Goal: Task Accomplishment & Management: Use online tool/utility

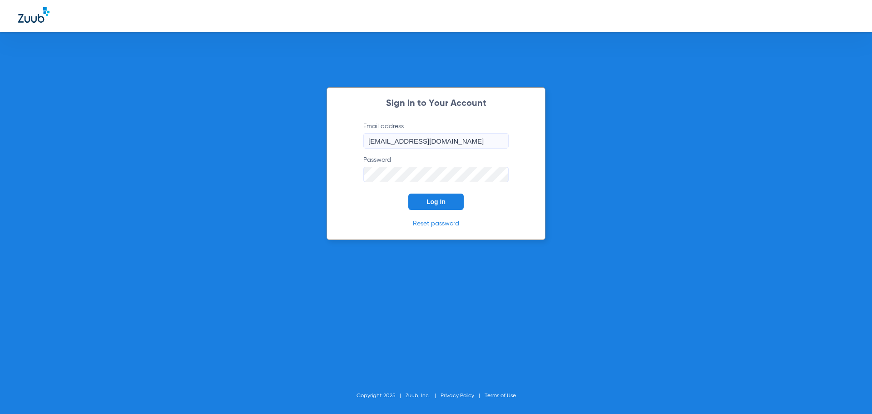
click at [446, 204] on button "Log In" at bounding box center [435, 201] width 55 height 16
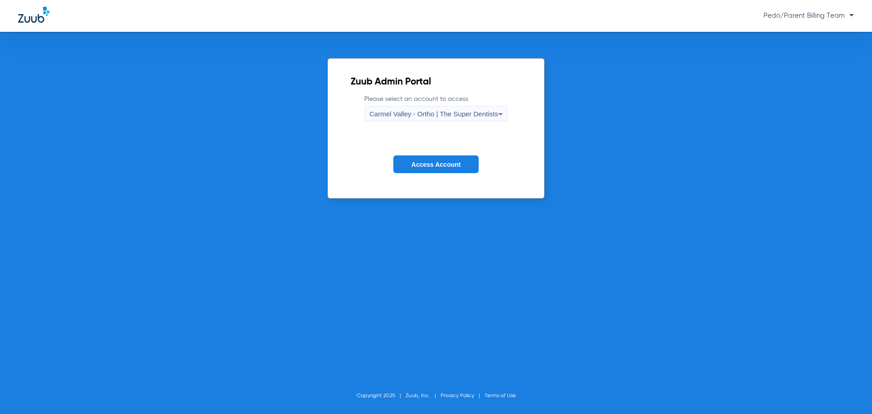
click at [462, 119] on div "Carmel Valley - Ortho | The Super Dentists" at bounding box center [433, 113] width 129 height 15
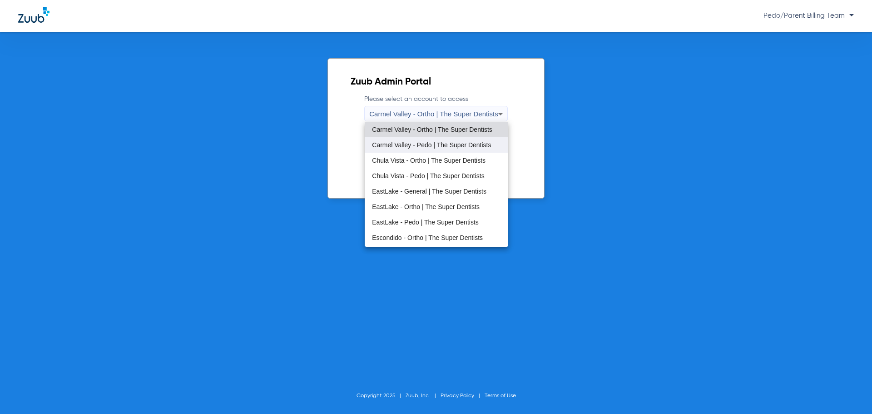
click at [420, 146] on span "Carmel Valley - Pedo | The Super Dentists" at bounding box center [431, 145] width 119 height 6
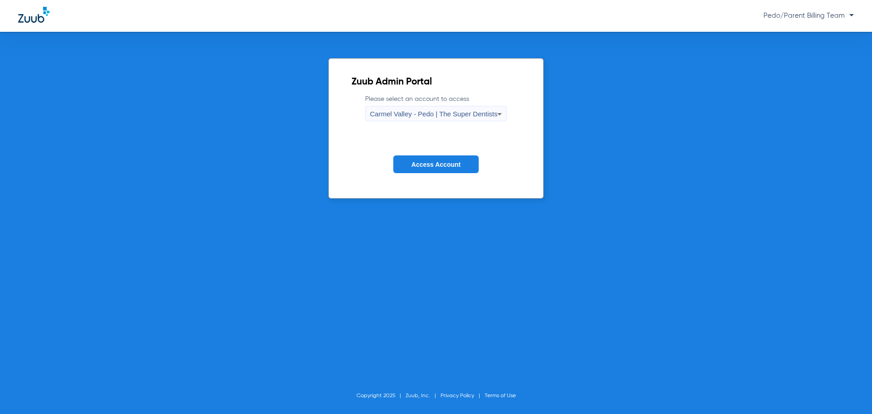
click at [427, 163] on span "Access Account" at bounding box center [435, 164] width 49 height 7
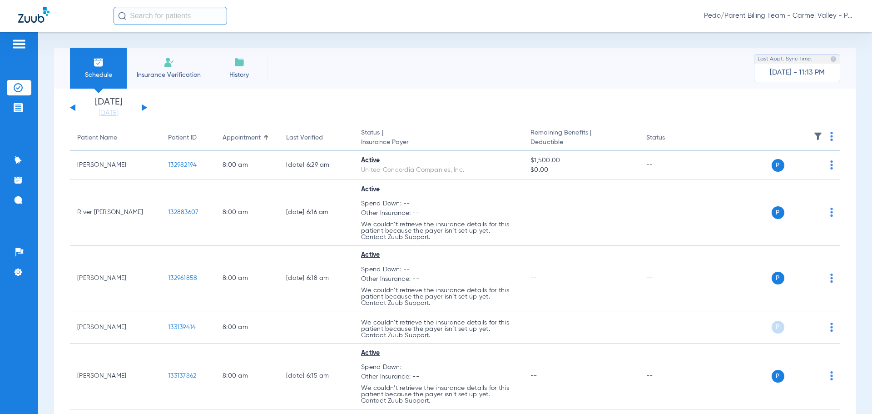
click at [486, 61] on div "Schedule Insurance Verification History Last Appt. Sync Time: [DATE] - 11:13 PM" at bounding box center [455, 68] width 802 height 41
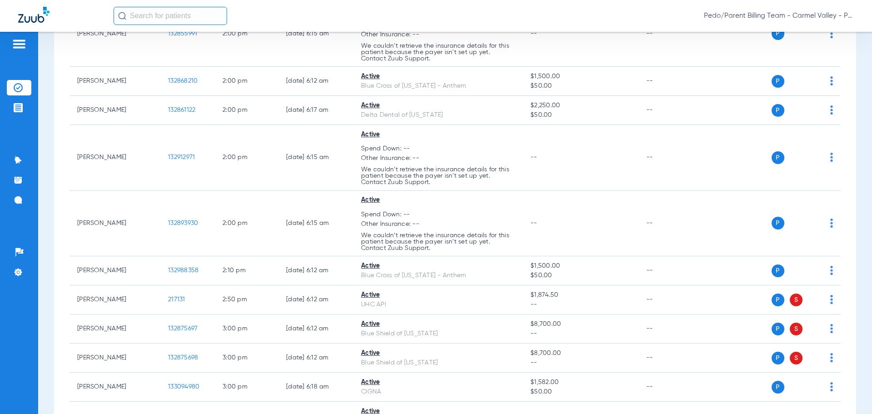
click at [195, 7] on input "text" at bounding box center [171, 16] width 114 height 18
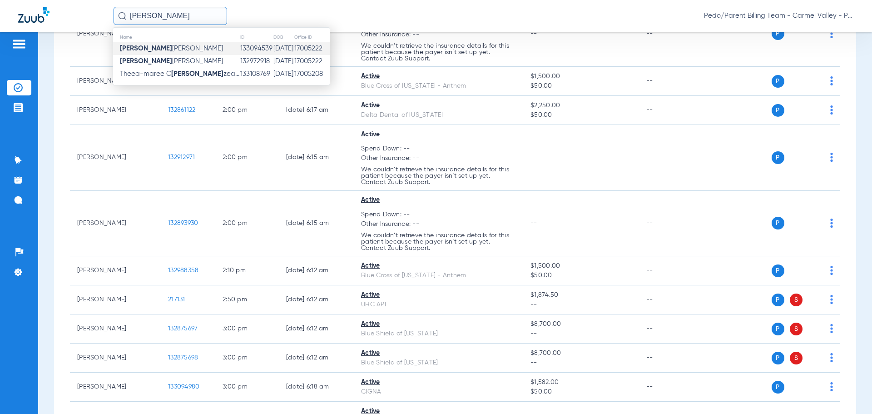
type input "[PERSON_NAME]"
click at [240, 45] on td "133094539" at bounding box center [256, 48] width 33 height 13
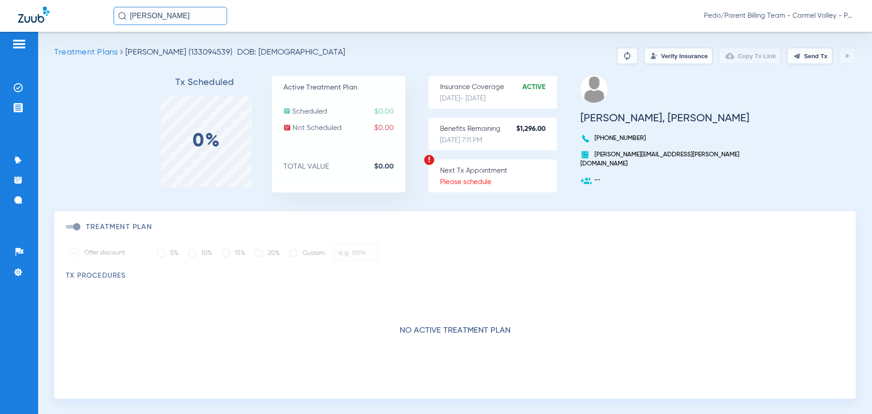
click at [651, 54] on button "Verify Insurance" at bounding box center [678, 56] width 69 height 16
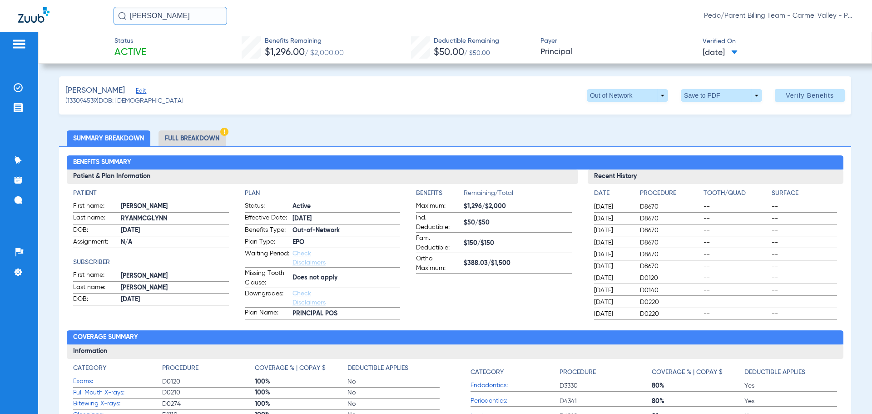
click at [210, 134] on li "Full Breakdown" at bounding box center [191, 138] width 67 height 16
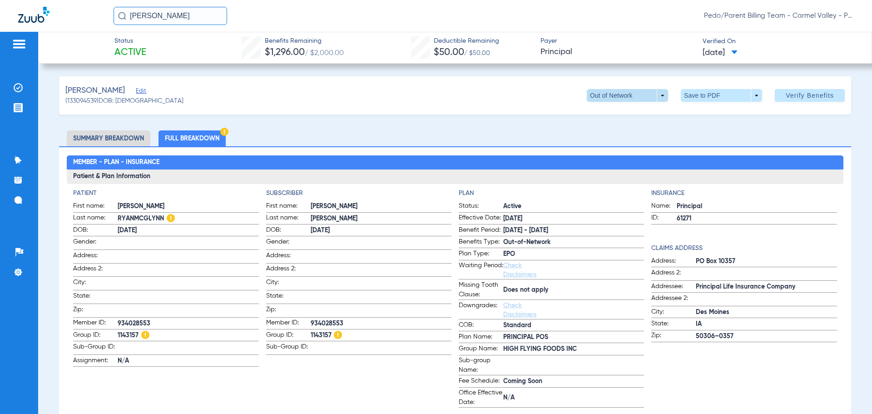
click at [655, 89] on span at bounding box center [627, 95] width 81 height 13
click at [623, 131] on span "Out of Network" at bounding box center [609, 132] width 42 height 6
click at [18, 89] on img at bounding box center [18, 87] width 9 height 9
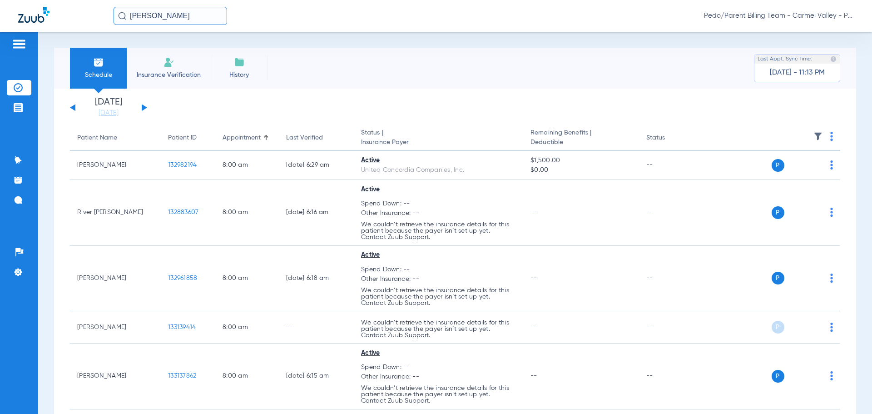
click at [850, 17] on span "Pedo/Parent Billing Team - Carmel Valley - Pedo | The Super Dentists" at bounding box center [779, 15] width 150 height 9
click at [832, 32] on span "Account Selection" at bounding box center [819, 32] width 51 height 6
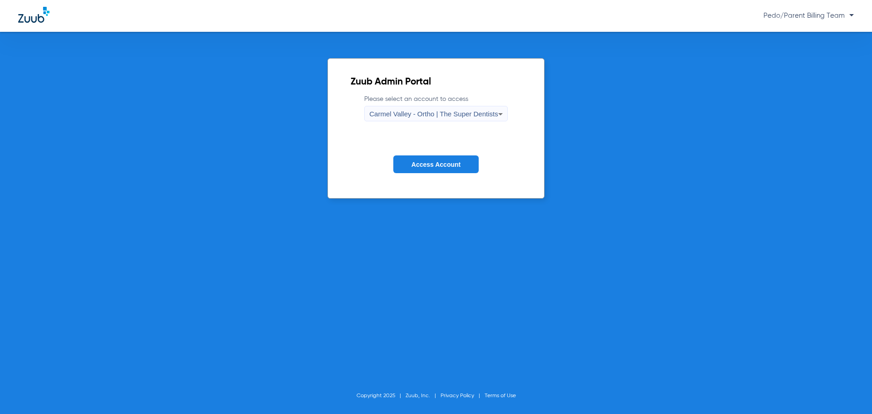
click at [463, 113] on span "Carmel Valley - Ortho | The Super Dentists" at bounding box center [433, 114] width 129 height 8
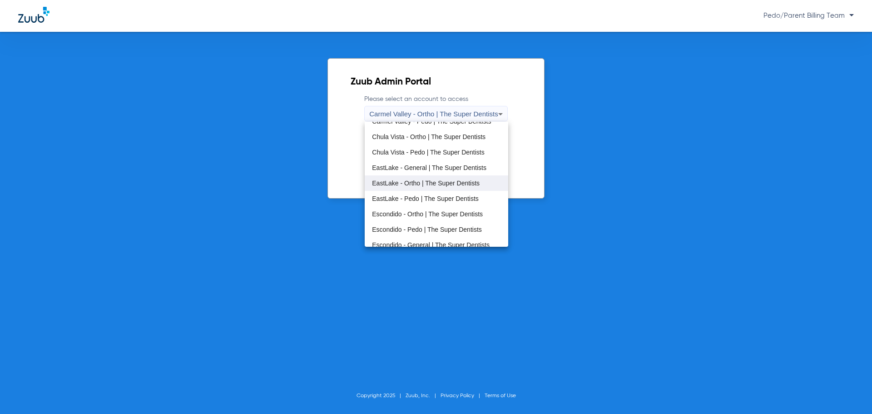
scroll to position [45, 0]
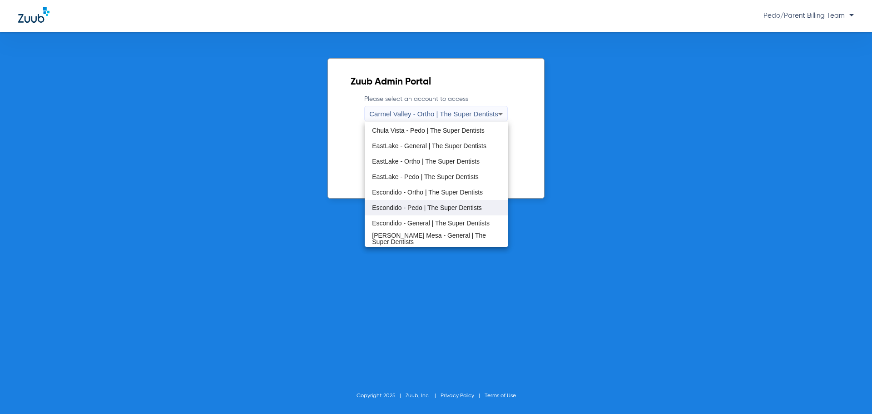
click at [409, 208] on span "Escondido - Pedo | The Super Dentists" at bounding box center [427, 207] width 110 height 6
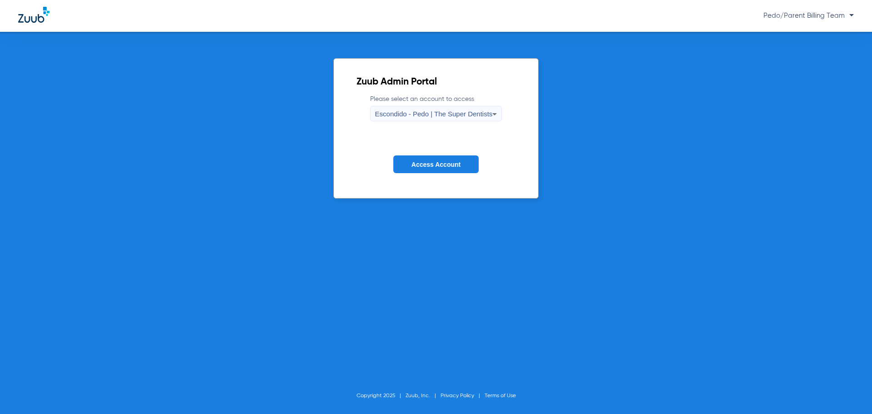
click at [425, 171] on button "Access Account" at bounding box center [435, 164] width 85 height 18
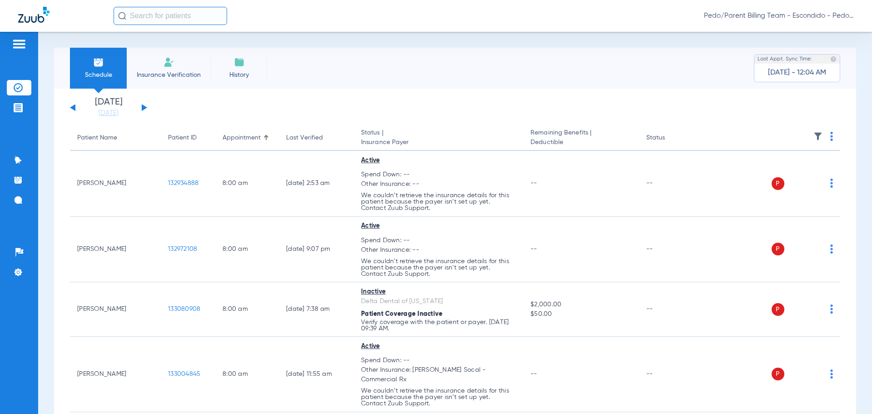
click at [848, 15] on span "Pedo/Parent Billing Team - Escondido - Pedo | The Super Dentists" at bounding box center [779, 15] width 150 height 9
click at [832, 30] on span "Account Selection" at bounding box center [819, 32] width 51 height 6
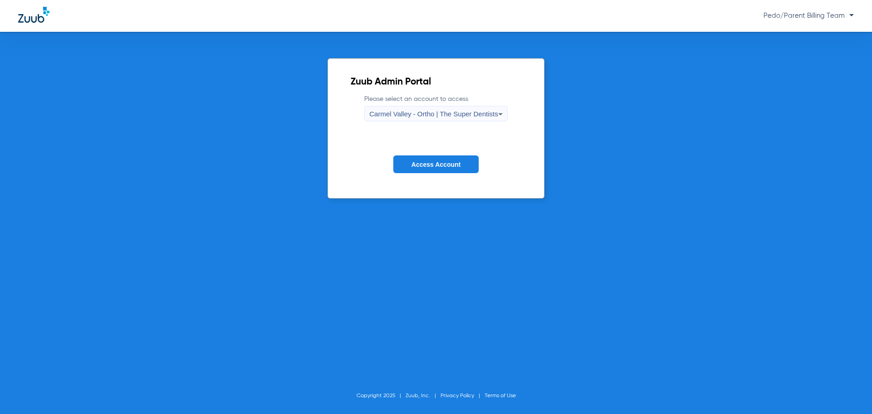
click at [488, 117] on span "Carmel Valley - Ortho | The Super Dentists" at bounding box center [433, 114] width 129 height 8
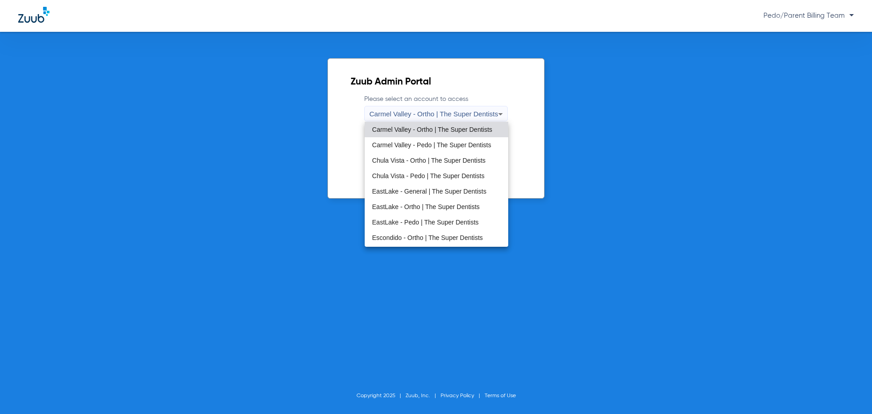
click at [429, 142] on span "Carmel Valley - Pedo | The Super Dentists" at bounding box center [431, 145] width 119 height 6
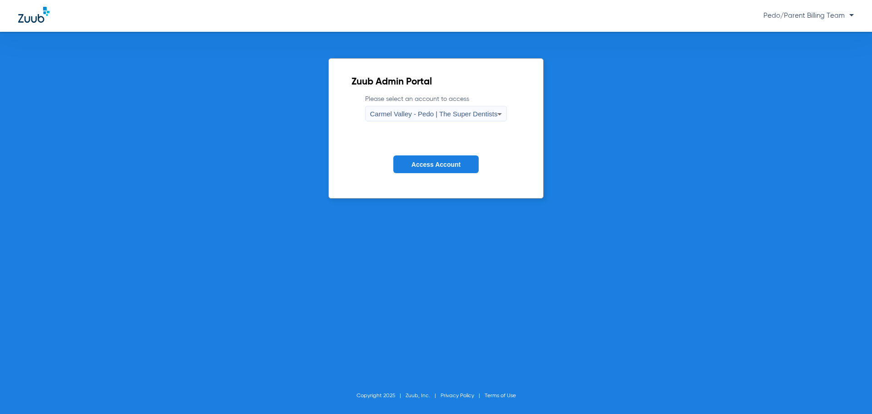
click at [438, 172] on button "Access Account" at bounding box center [435, 164] width 85 height 18
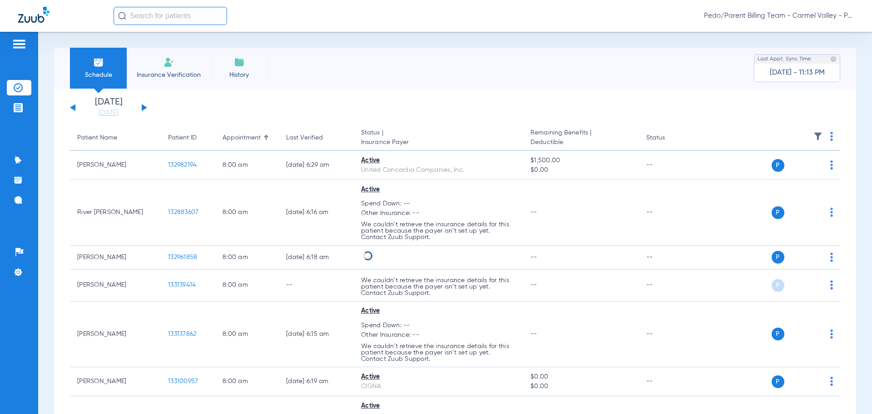
click at [851, 13] on span "Pedo/Parent Billing Team - Carmel Valley - Pedo | The Super Dentists" at bounding box center [779, 15] width 150 height 9
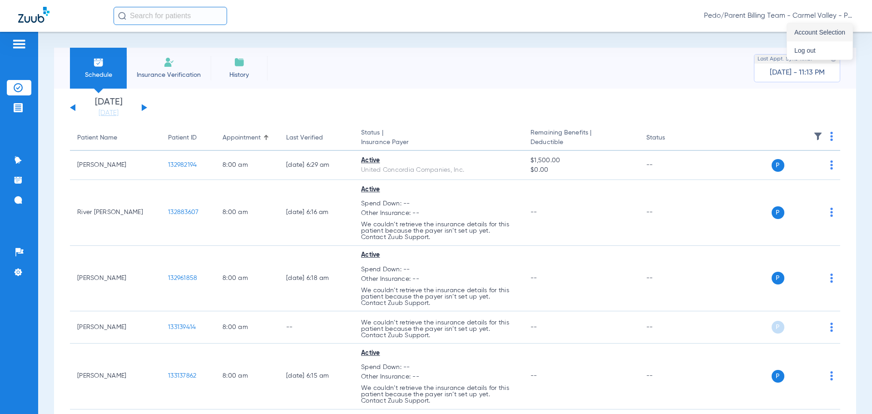
click at [832, 30] on span "Account Selection" at bounding box center [819, 32] width 51 height 6
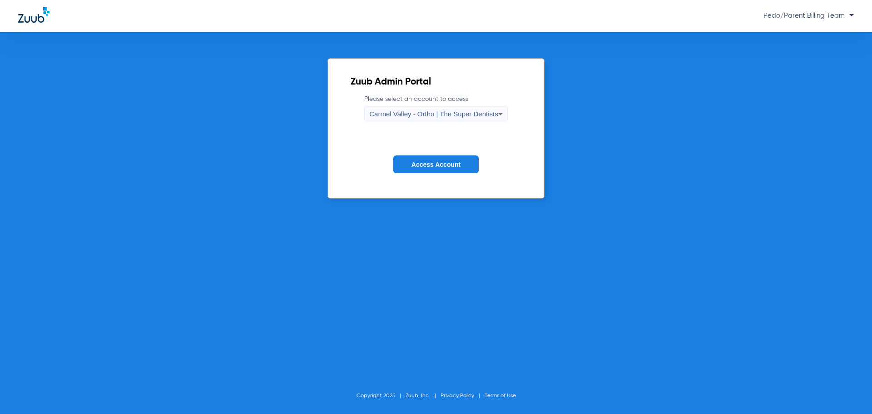
click at [424, 112] on span "Carmel Valley - Ortho | The Super Dentists" at bounding box center [433, 114] width 129 height 8
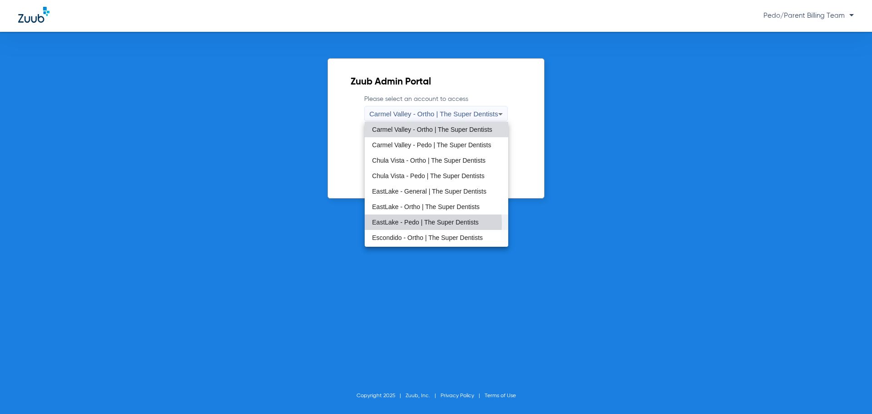
click at [411, 223] on span "EastLake - Pedo | The Super Dentists" at bounding box center [425, 222] width 107 height 6
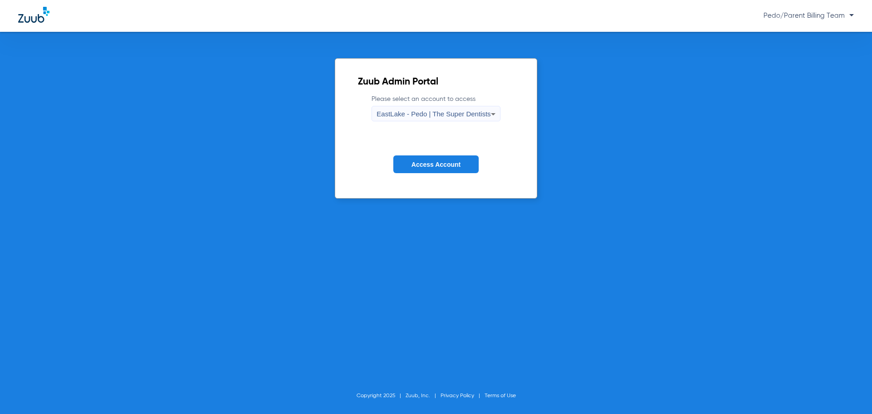
click at [440, 153] on form "Please select an account to access EastLake - Pedo | The Super Dentists Access …" at bounding box center [436, 140] width 156 height 92
click at [441, 162] on span "Access Account" at bounding box center [435, 164] width 49 height 7
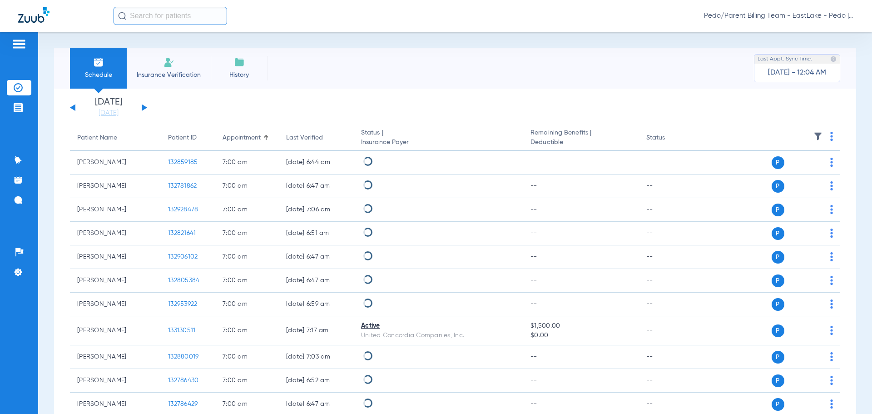
click at [849, 15] on span "Pedo/Parent Billing Team - EastLake - Pedo | The Super Dentists" at bounding box center [779, 15] width 150 height 9
click at [816, 32] on span "Account Selection" at bounding box center [819, 32] width 51 height 6
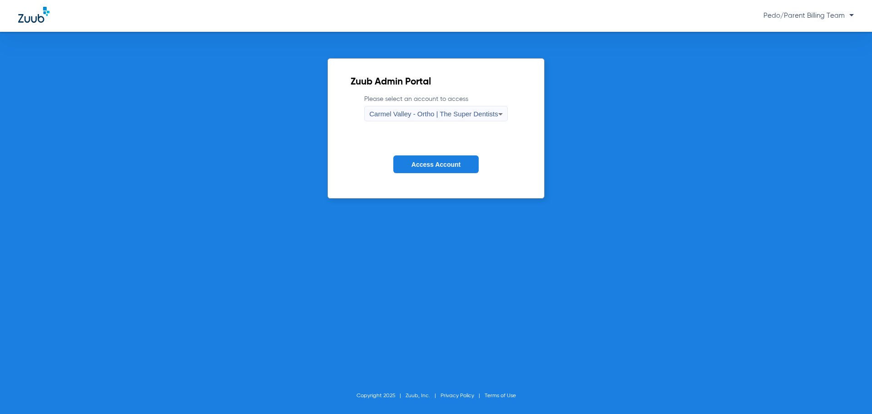
click at [463, 114] on span "Carmel Valley - Ortho | The Super Dentists" at bounding box center [433, 114] width 129 height 8
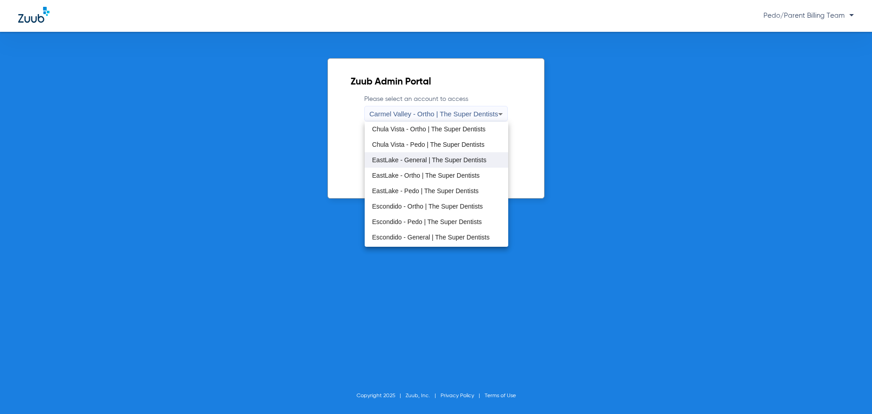
scroll to position [45, 0]
click at [413, 190] on span "Escondido - Ortho | The Super Dentists" at bounding box center [427, 192] width 111 height 6
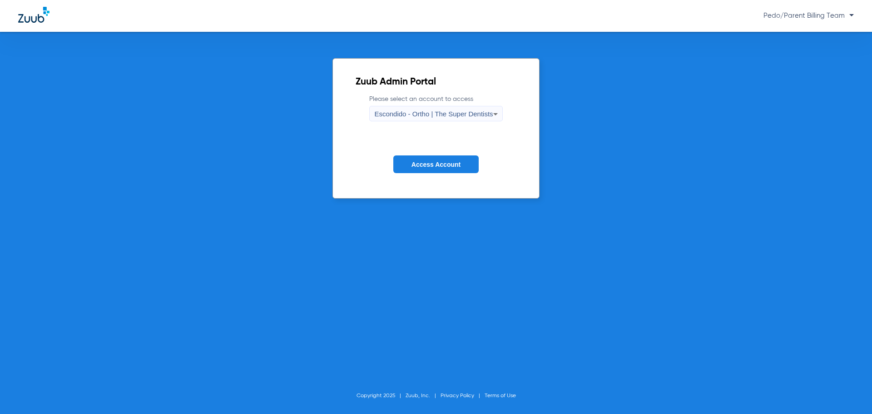
click at [430, 164] on span "Access Account" at bounding box center [435, 164] width 49 height 7
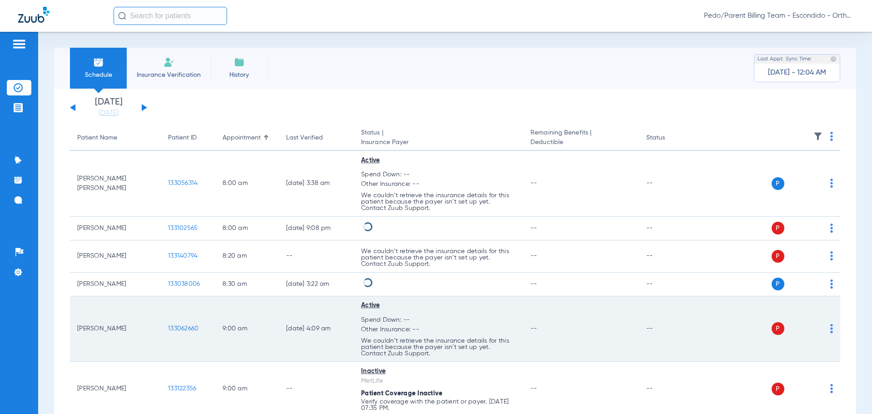
scroll to position [45, 0]
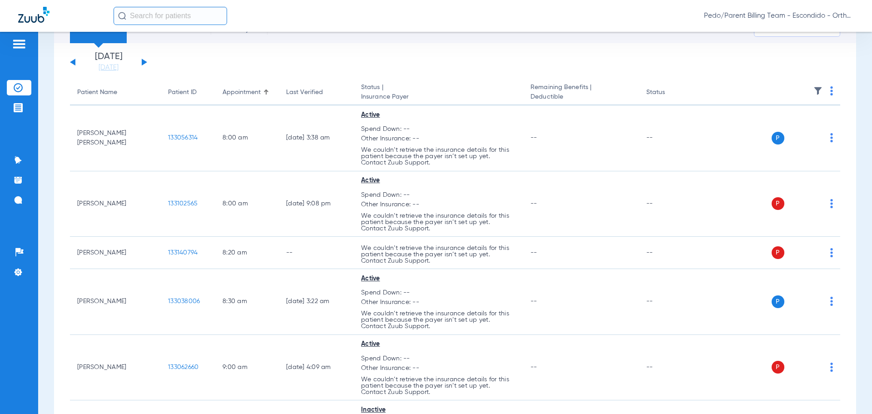
click at [851, 16] on span "Pedo/Parent Billing Team - Escondido - Ortho | The Super Dentists" at bounding box center [779, 15] width 150 height 9
click at [820, 33] on span "Account Selection" at bounding box center [819, 32] width 51 height 6
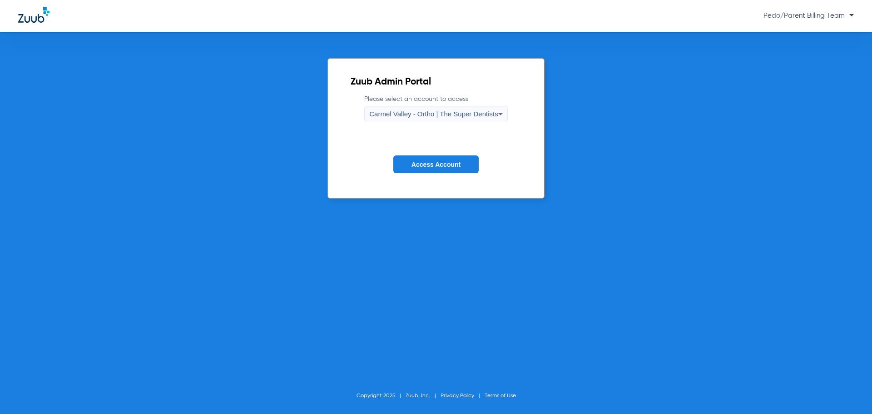
click at [430, 109] on div "Carmel Valley - Ortho | The Super Dentists" at bounding box center [433, 113] width 129 height 15
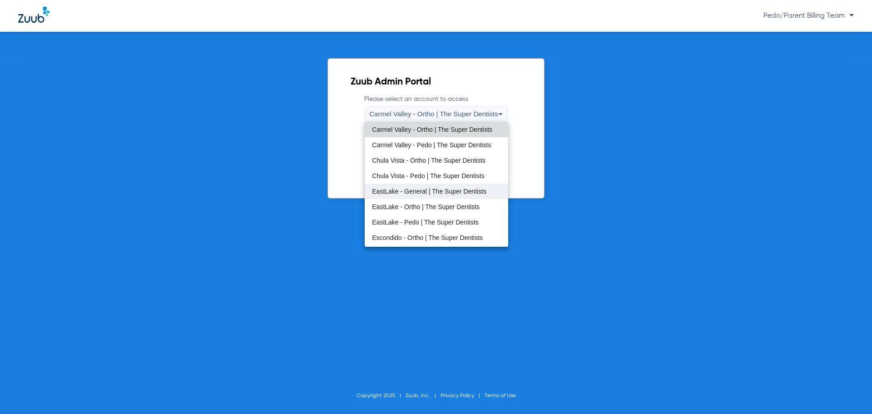
scroll to position [45, 0]
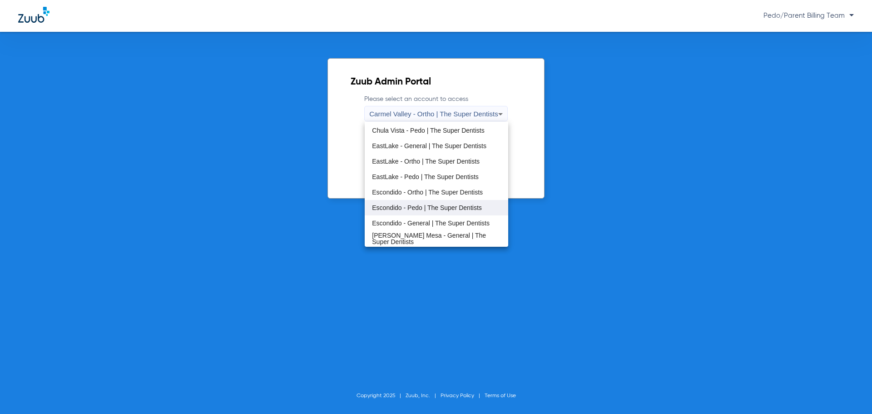
click at [415, 207] on span "Escondido - Pedo | The Super Dentists" at bounding box center [427, 207] width 110 height 6
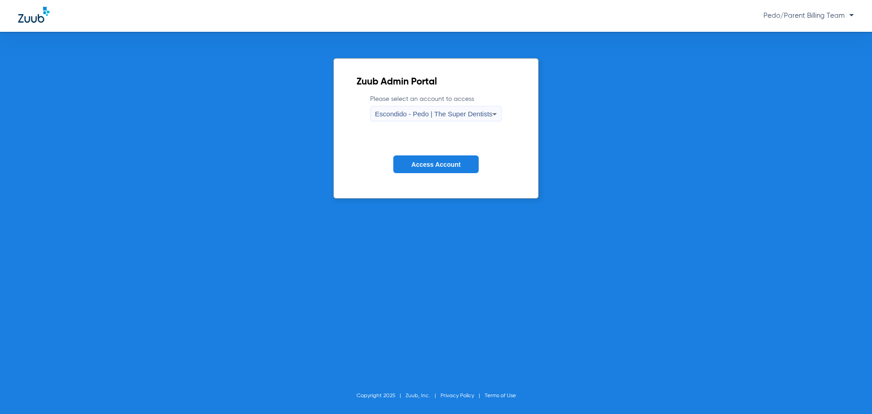
click at [460, 166] on span "Access Account" at bounding box center [435, 164] width 49 height 7
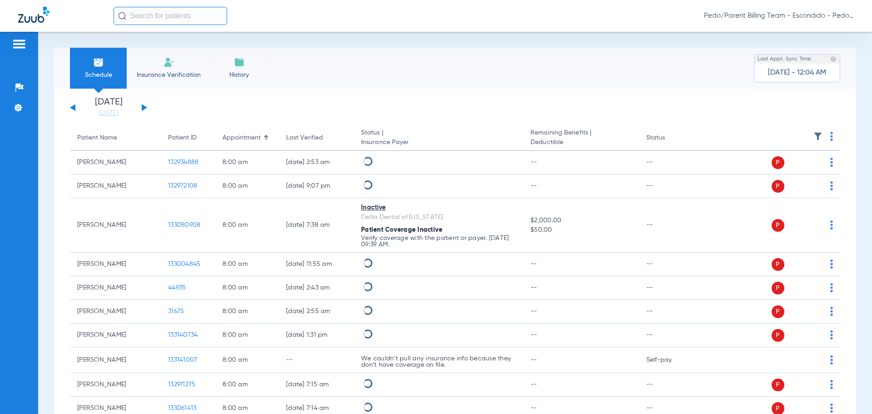
click at [847, 16] on span "Pedo/Parent Billing Team - Escondido - Pedo | The Super Dentists" at bounding box center [779, 15] width 150 height 9
click at [837, 32] on span "Account Selection" at bounding box center [819, 32] width 51 height 6
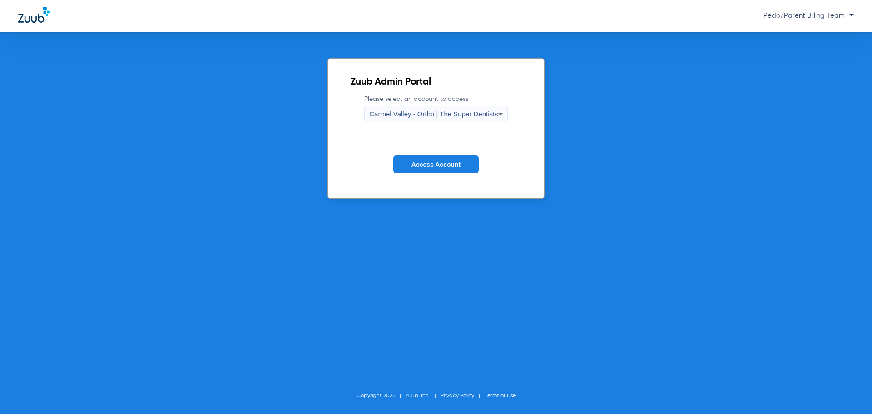
click at [460, 109] on div "Carmel Valley - Ortho | The Super Dentists" at bounding box center [433, 113] width 129 height 15
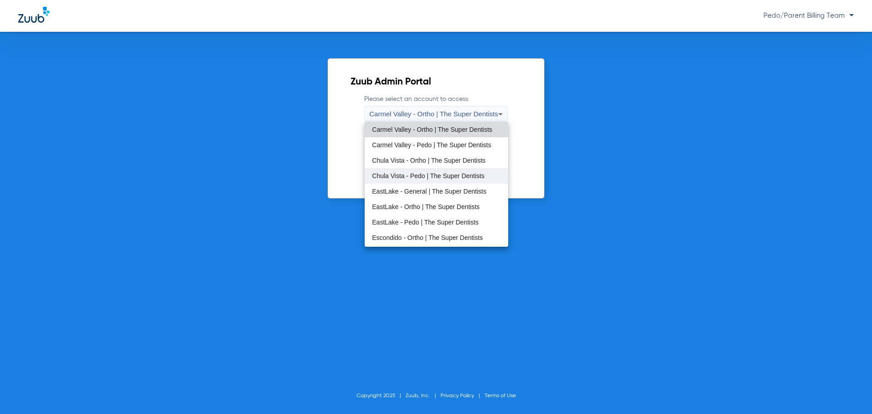
click at [412, 175] on span "Chula Vista - Pedo | The Super Dentists" at bounding box center [428, 176] width 112 height 6
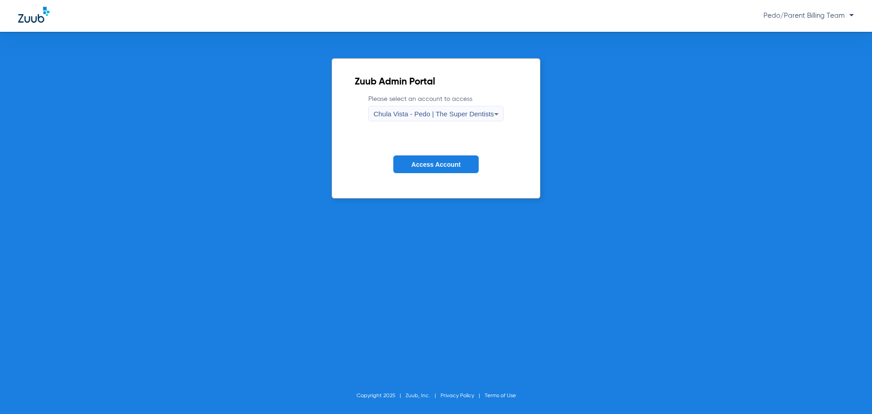
click at [451, 169] on button "Access Account" at bounding box center [435, 164] width 85 height 18
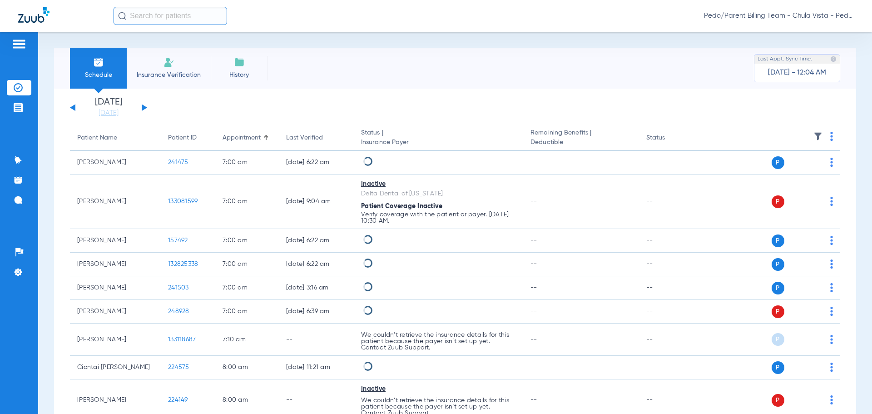
scroll to position [182, 0]
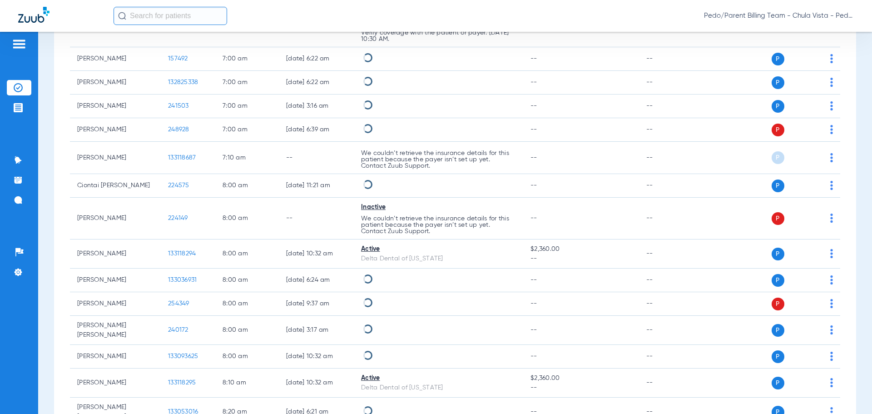
click at [850, 19] on span "Pedo/Parent Billing Team - Chula Vista - Pedo | The Super Dentists" at bounding box center [779, 15] width 150 height 9
click at [829, 30] on span "Account Selection" at bounding box center [819, 32] width 51 height 6
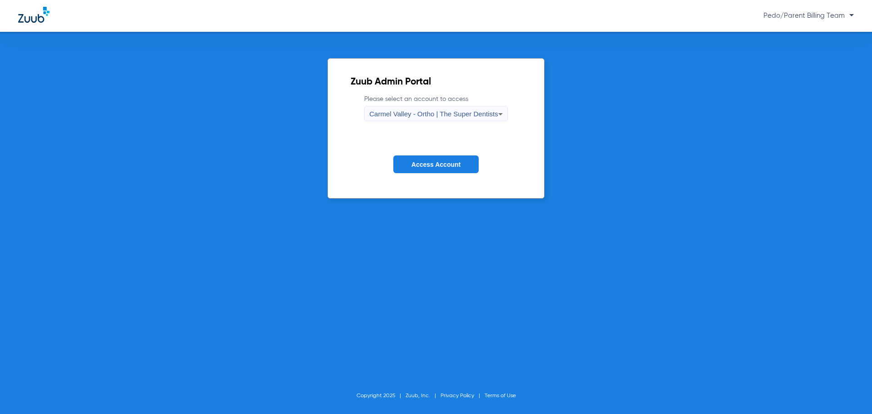
click at [456, 117] on span "Carmel Valley - Ortho | The Super Dentists" at bounding box center [433, 114] width 129 height 8
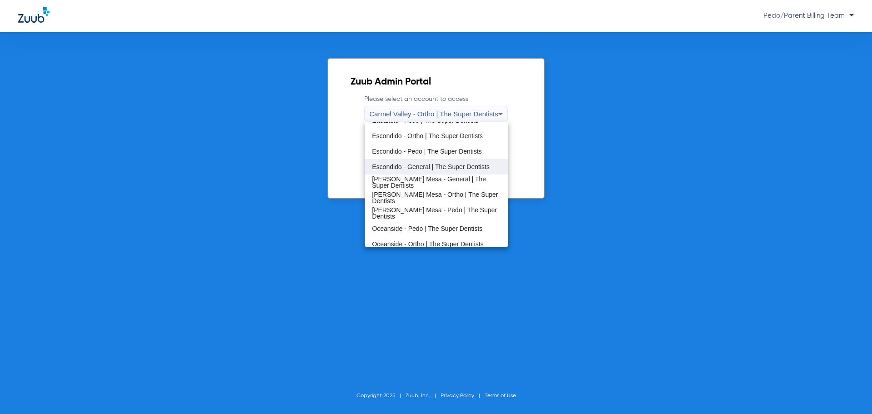
scroll to position [107, 0]
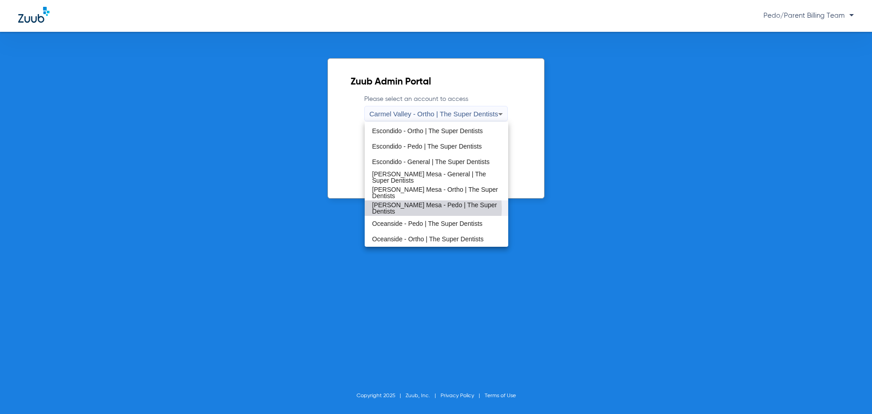
click at [421, 208] on span "[PERSON_NAME] Mesa - Pedo | The Super Dentists" at bounding box center [436, 208] width 129 height 13
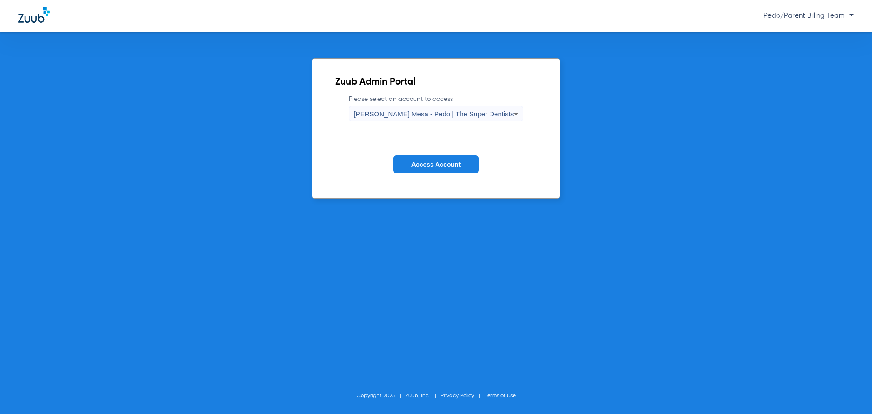
click at [450, 167] on span "Access Account" at bounding box center [435, 164] width 49 height 7
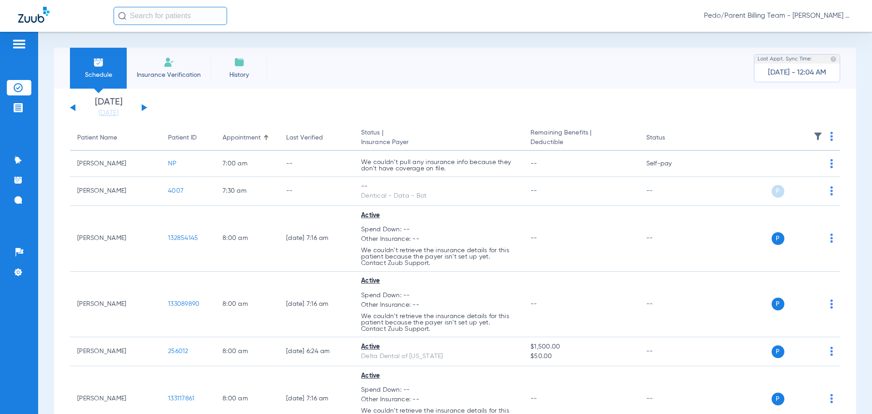
click at [849, 17] on span "Pedo/Parent Billing Team - [PERSON_NAME] Mesa - Pedo | The Super Dentists" at bounding box center [779, 15] width 150 height 9
click at [850, 18] on span "Pedo/Parent Billing Team - [PERSON_NAME] Mesa - Pedo | The Super Dentists" at bounding box center [779, 15] width 150 height 9
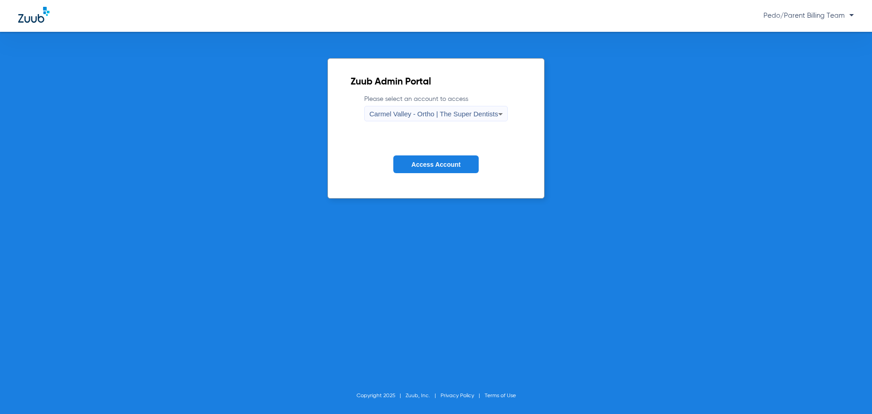
click at [473, 106] on div "Carmel Valley - Ortho | The Super Dentists" at bounding box center [433, 113] width 129 height 15
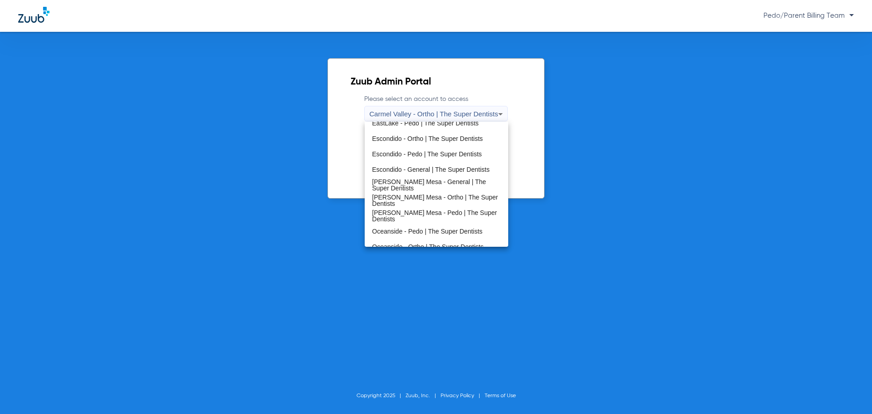
scroll to position [107, 0]
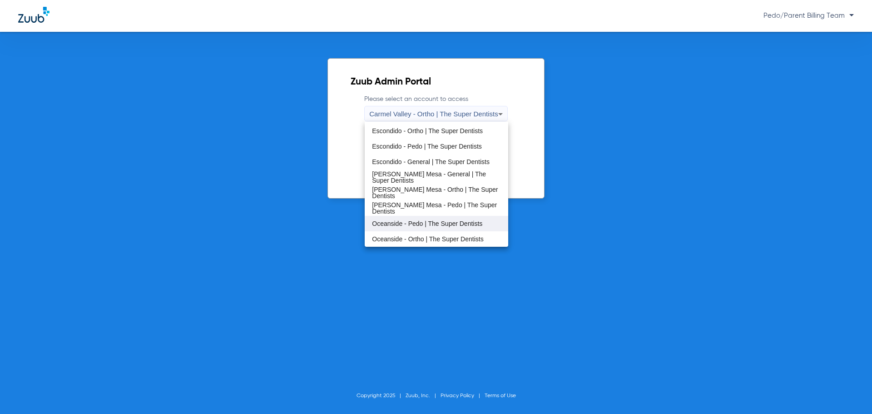
click at [427, 224] on span "Oceanside - Pedo | The Super Dentists" at bounding box center [427, 223] width 110 height 6
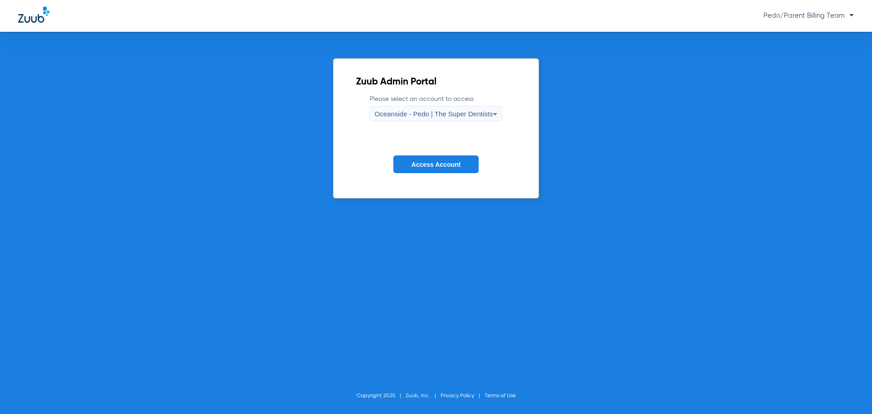
click at [447, 168] on button "Access Account" at bounding box center [435, 164] width 85 height 18
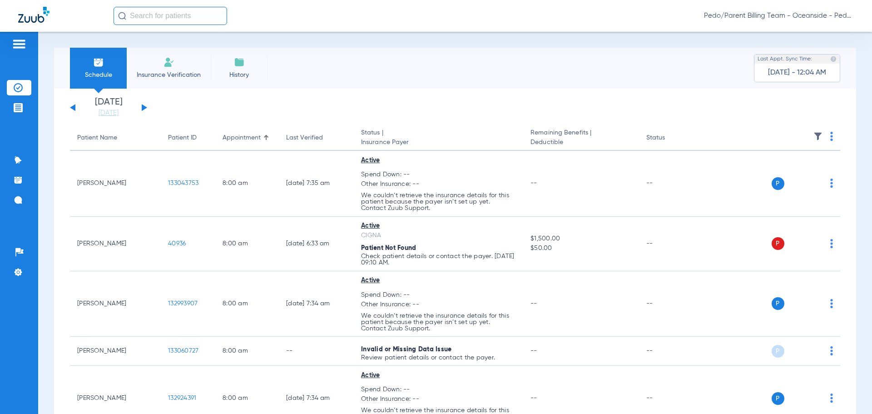
click at [848, 15] on span "Pedo/Parent Billing Team - Oceanside - Pedo | The Super Dentists" at bounding box center [779, 15] width 150 height 9
click at [831, 32] on span "Account Selection" at bounding box center [819, 32] width 51 height 6
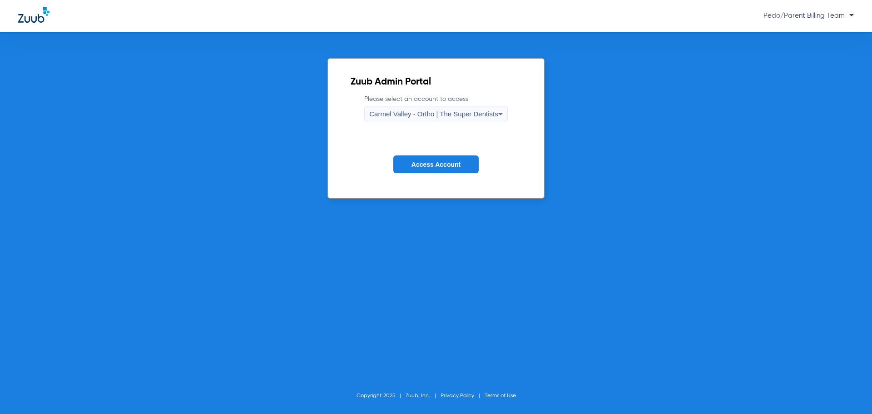
click at [394, 121] on div "Carmel Valley - Ortho | The Super Dentists" at bounding box center [433, 113] width 129 height 15
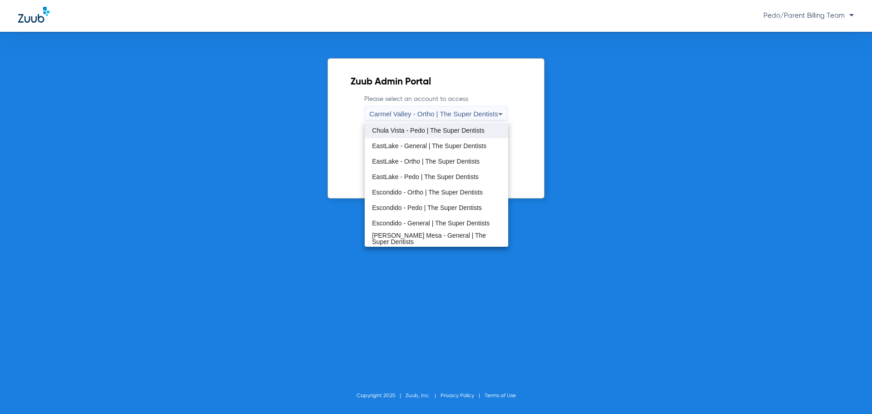
scroll to position [91, 0]
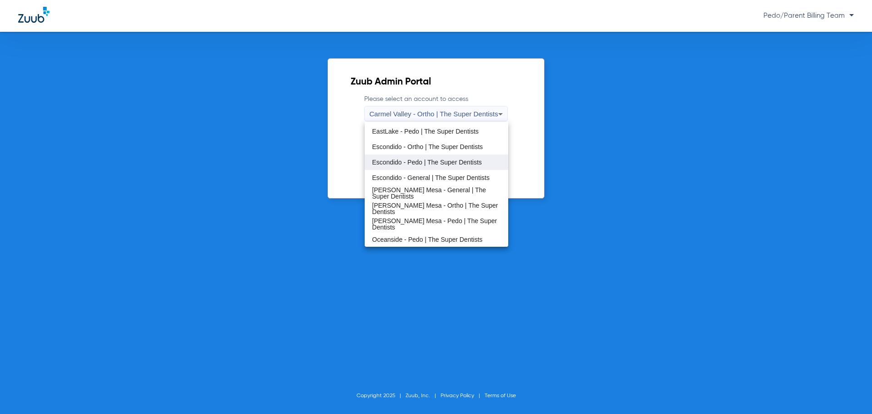
click at [401, 162] on span "Escondido - Pedo | The Super Dentists" at bounding box center [427, 162] width 110 height 6
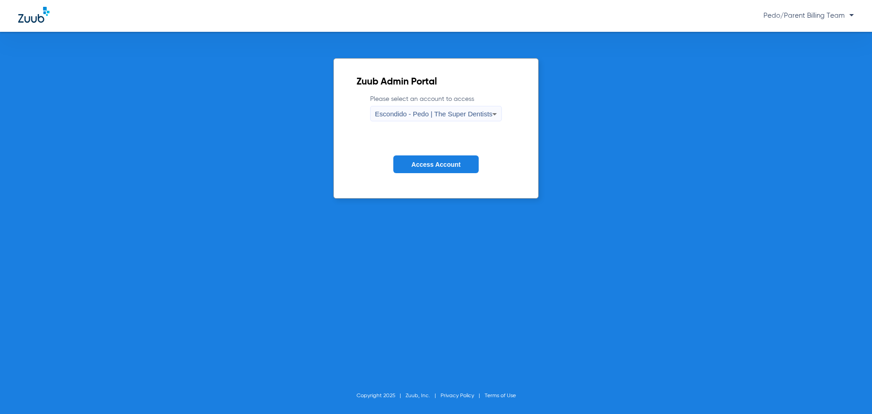
click at [429, 169] on button "Access Account" at bounding box center [435, 164] width 85 height 18
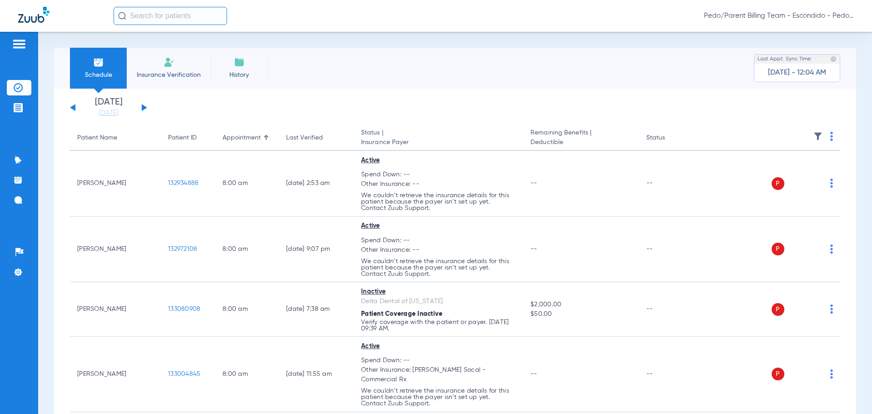
click at [149, 14] on input "text" at bounding box center [171, 16] width 114 height 18
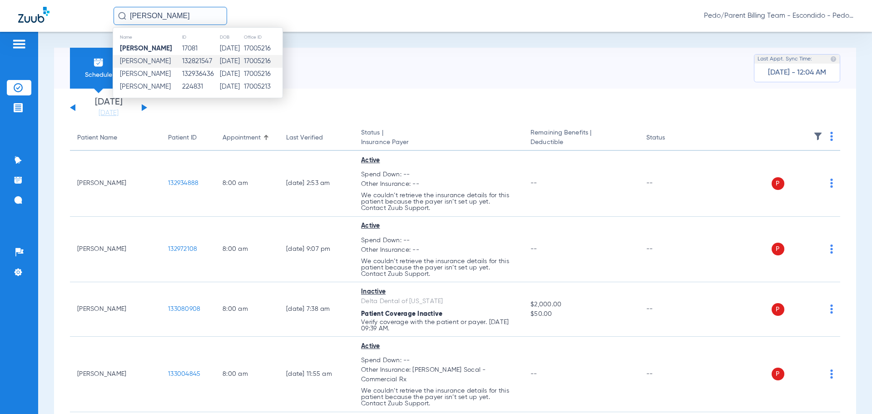
click at [243, 61] on td "[DATE]" at bounding box center [231, 61] width 24 height 13
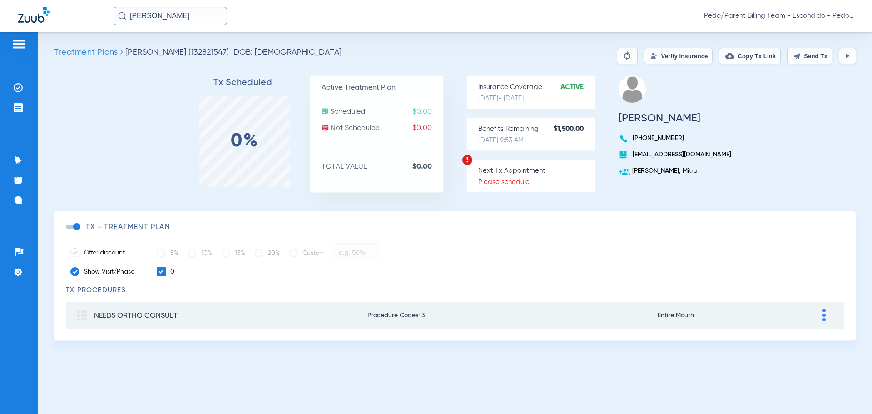
click at [678, 61] on button "Verify Insurance" at bounding box center [678, 56] width 69 height 16
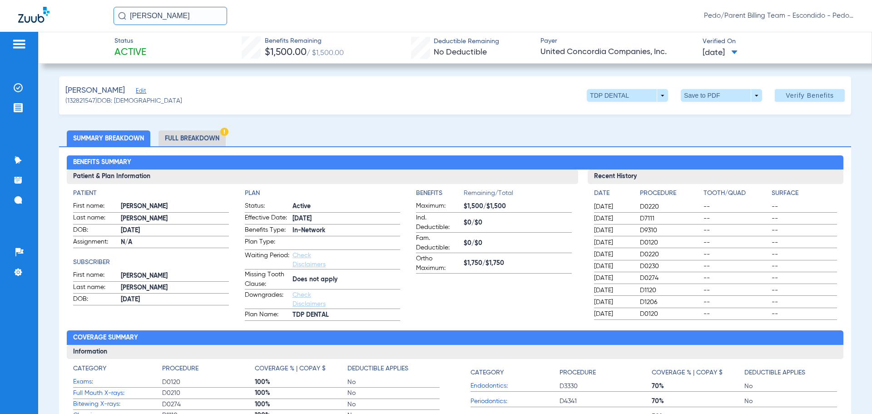
click at [200, 140] on li "Full Breakdown" at bounding box center [191, 138] width 67 height 16
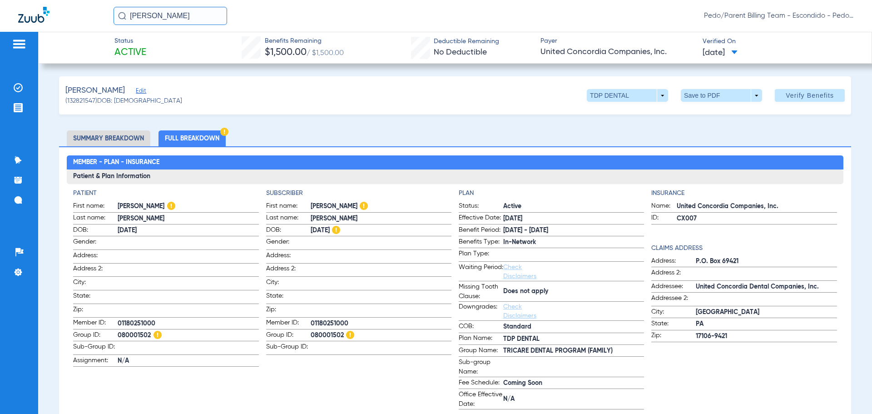
click at [334, 143] on ul "Summary Breakdown Full Breakdown" at bounding box center [455, 138] width 792 height 16
click at [657, 96] on span at bounding box center [627, 95] width 81 height 13
click at [483, 124] on div at bounding box center [436, 207] width 872 height 414
click at [720, 99] on span at bounding box center [722, 95] width 22 height 22
click at [709, 115] on span "Save to PDF" at bounding box center [718, 113] width 36 height 6
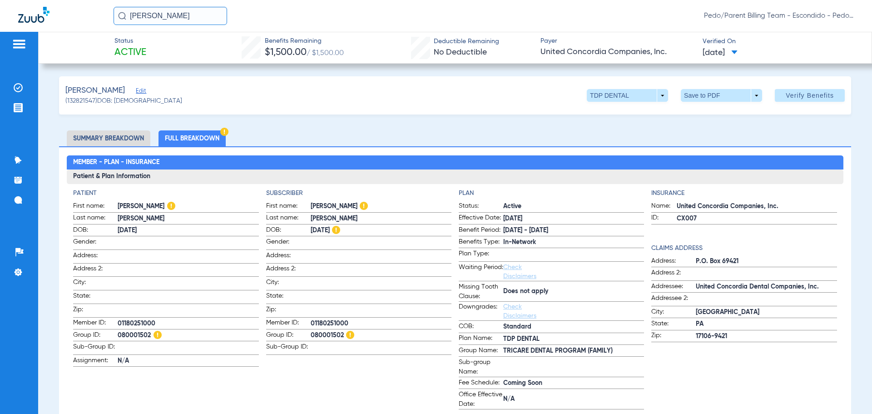
click at [521, 23] on div "[PERSON_NAME] Pedo/Parent Billing Team - Escondido - Pedo | The Super Dentists" at bounding box center [484, 16] width 740 height 18
drag, startPoint x: 207, startPoint y: 20, endPoint x: 117, endPoint y: 24, distance: 90.0
click at [117, 24] on input "[PERSON_NAME]" at bounding box center [171, 16] width 114 height 18
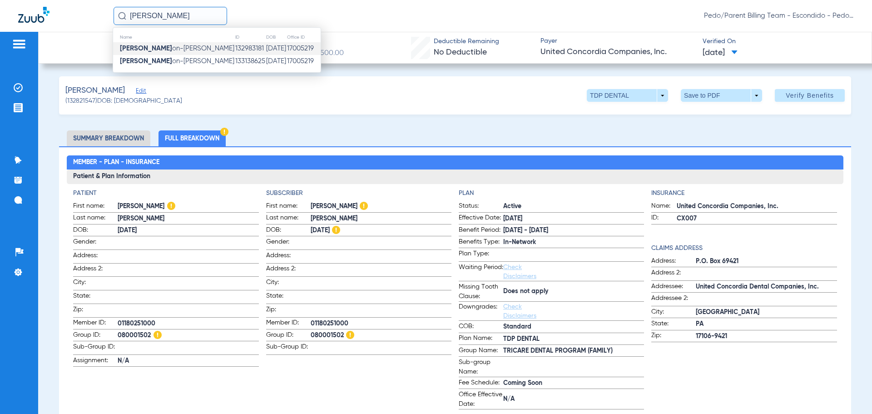
type input "[PERSON_NAME]"
click at [175, 50] on span "[PERSON_NAME] on-[PERSON_NAME]" at bounding box center [177, 48] width 114 height 7
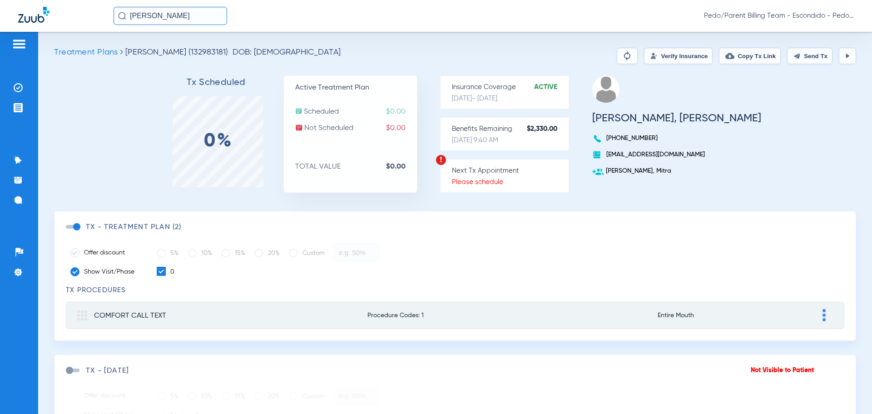
click at [674, 56] on button "Verify Insurance" at bounding box center [678, 56] width 69 height 16
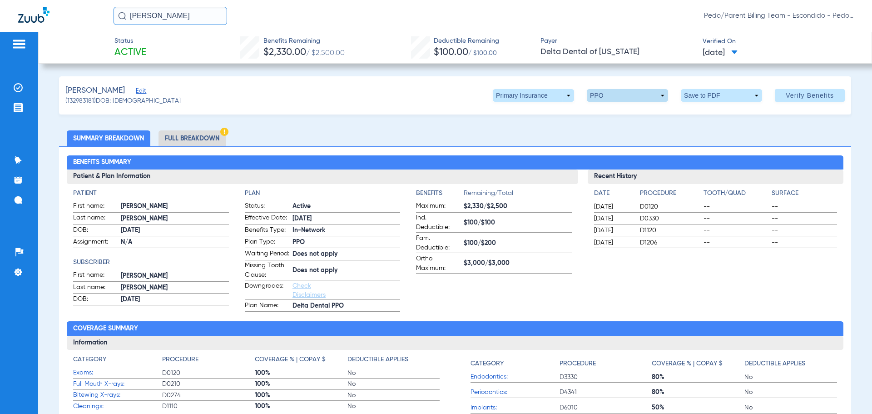
click at [637, 94] on span at bounding box center [627, 95] width 81 height 13
click at [637, 94] on div at bounding box center [436, 207] width 872 height 414
click at [190, 133] on li "Full Breakdown" at bounding box center [191, 138] width 67 height 16
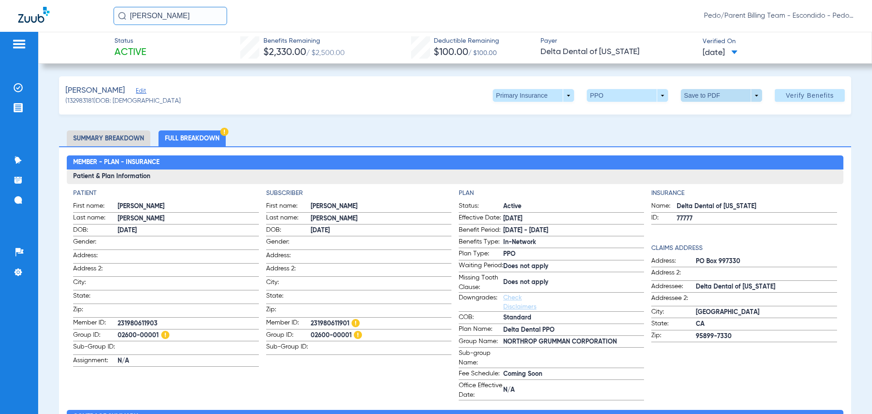
click at [714, 96] on span at bounding box center [722, 95] width 22 height 22
click at [712, 111] on span "Save to PDF" at bounding box center [718, 113] width 36 height 6
drag, startPoint x: 636, startPoint y: 147, endPoint x: 651, endPoint y: 144, distance: 14.9
click at [553, 94] on span at bounding box center [533, 95] width 81 height 13
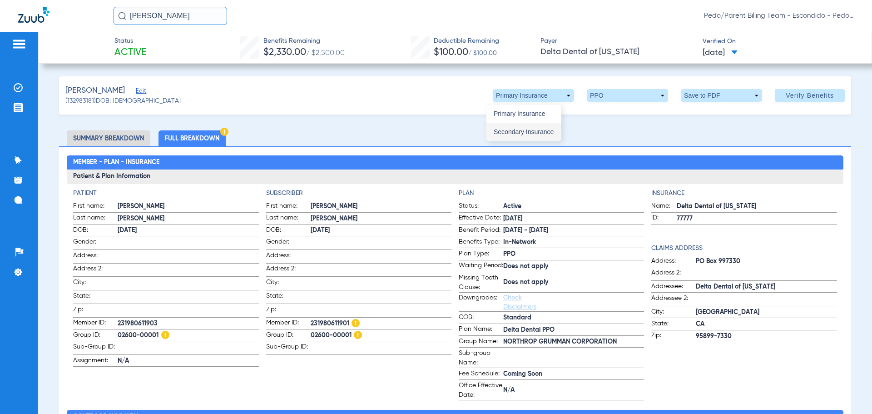
click at [532, 132] on span "Secondary Insurance" at bounding box center [524, 132] width 60 height 6
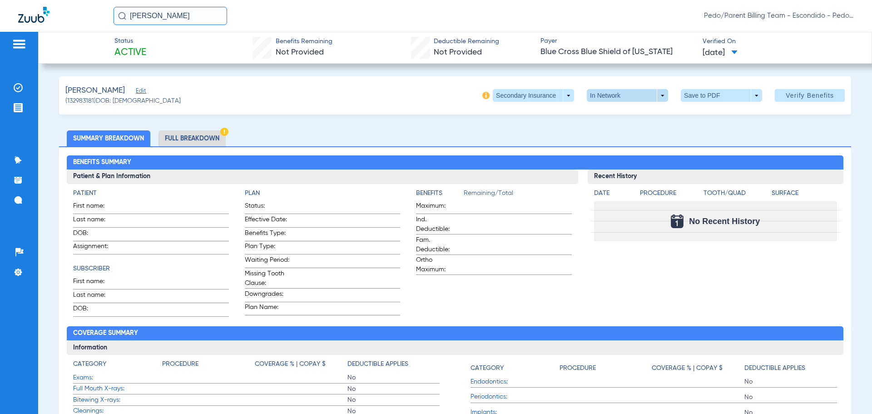
click at [627, 99] on span at bounding box center [628, 95] width 22 height 22
click at [543, 132] on div at bounding box center [436, 207] width 872 height 414
click at [186, 141] on li "Full Breakdown" at bounding box center [191, 138] width 67 height 16
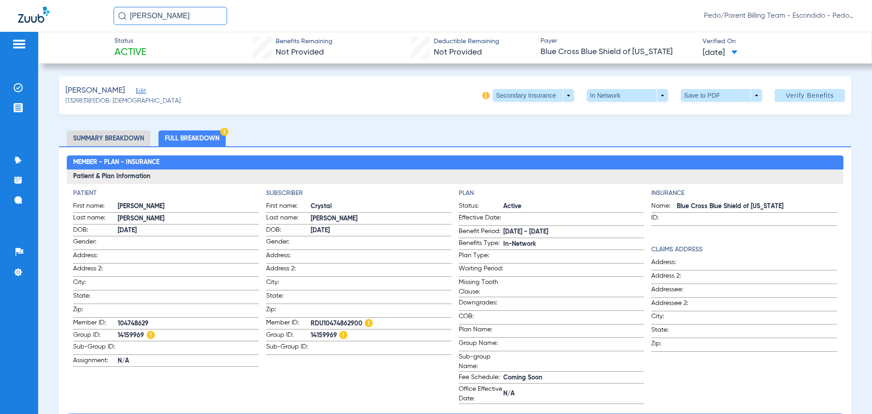
click at [512, 19] on div "[PERSON_NAME] Pedo/Parent Billing Team - Escondido - Pedo | The Super Dentists" at bounding box center [484, 16] width 740 height 18
click at [637, 90] on span at bounding box center [627, 95] width 81 height 13
click at [637, 91] on div at bounding box center [436, 207] width 872 height 414
click at [15, 85] on img at bounding box center [18, 87] width 9 height 9
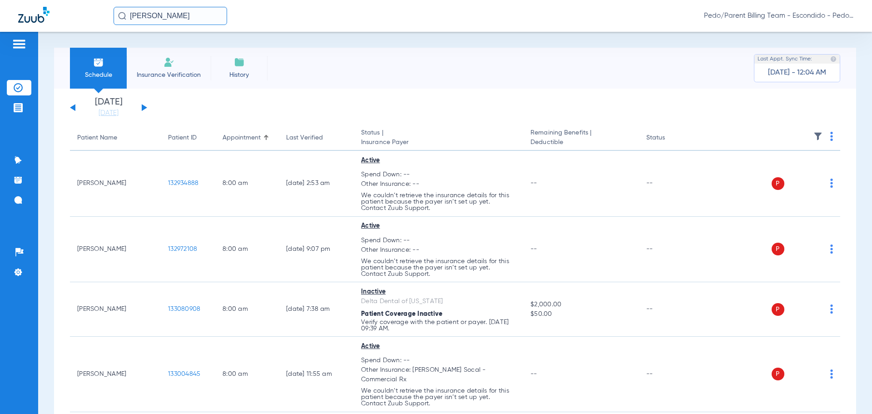
click at [174, 57] on img at bounding box center [168, 62] width 11 height 11
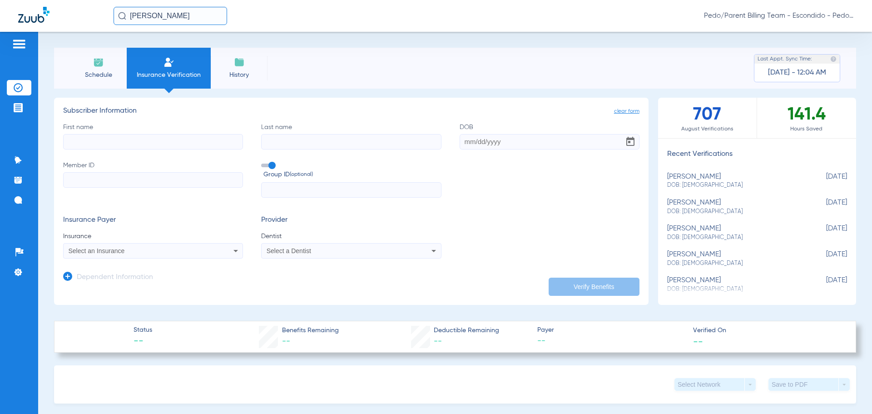
click at [70, 276] on icon at bounding box center [67, 276] width 9 height 9
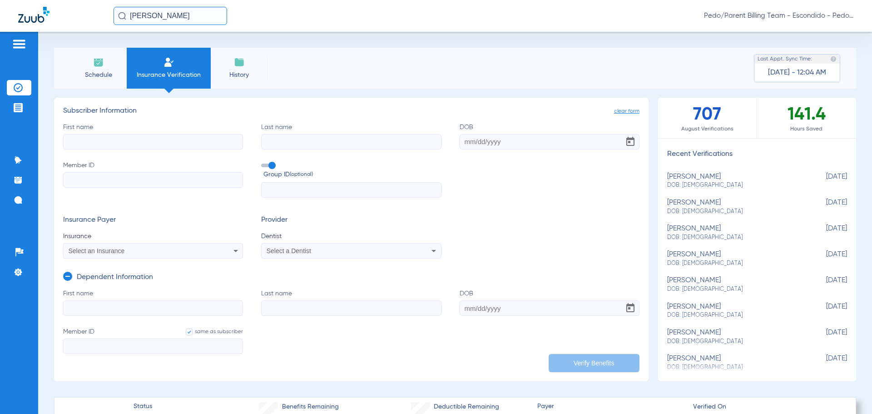
click at [350, 170] on span "Group ID (optional)" at bounding box center [352, 175] width 178 height 10
click at [263, 162] on input "Group ID (optional)" at bounding box center [263, 162] width 0 height 0
click at [99, 71] on span "Schedule" at bounding box center [98, 74] width 43 height 9
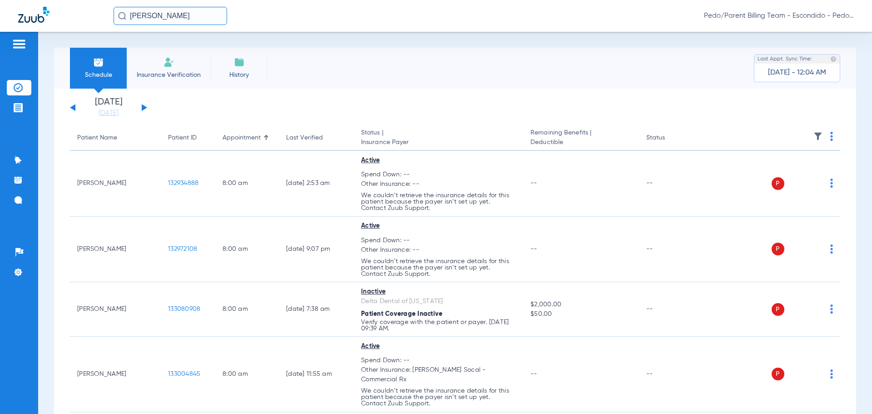
click at [160, 74] on span "Insurance Verification" at bounding box center [168, 74] width 70 height 9
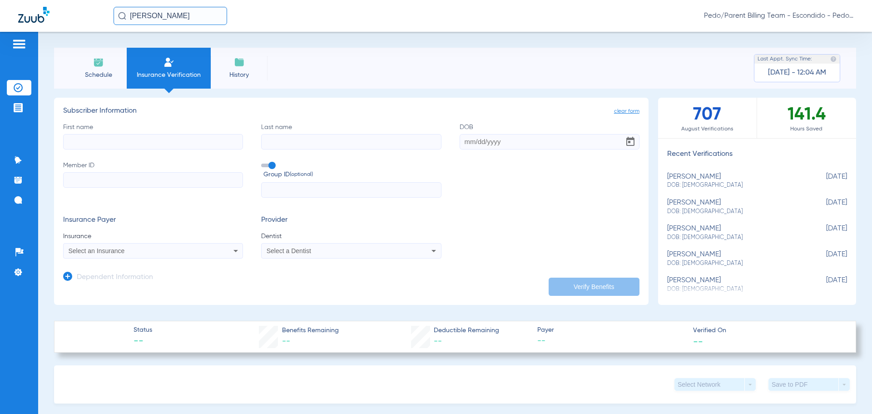
click at [68, 275] on icon at bounding box center [67, 276] width 9 height 9
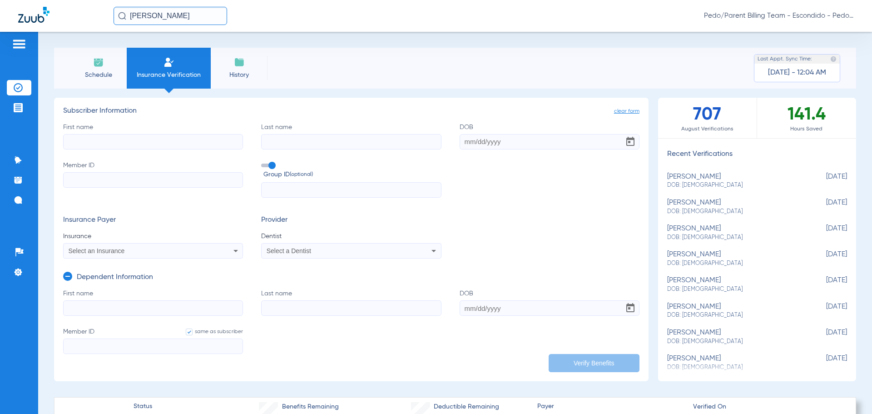
click at [356, 227] on div "Provider Dentist Select a Dentist" at bounding box center [351, 237] width 180 height 43
